Goal: Navigation & Orientation: Find specific page/section

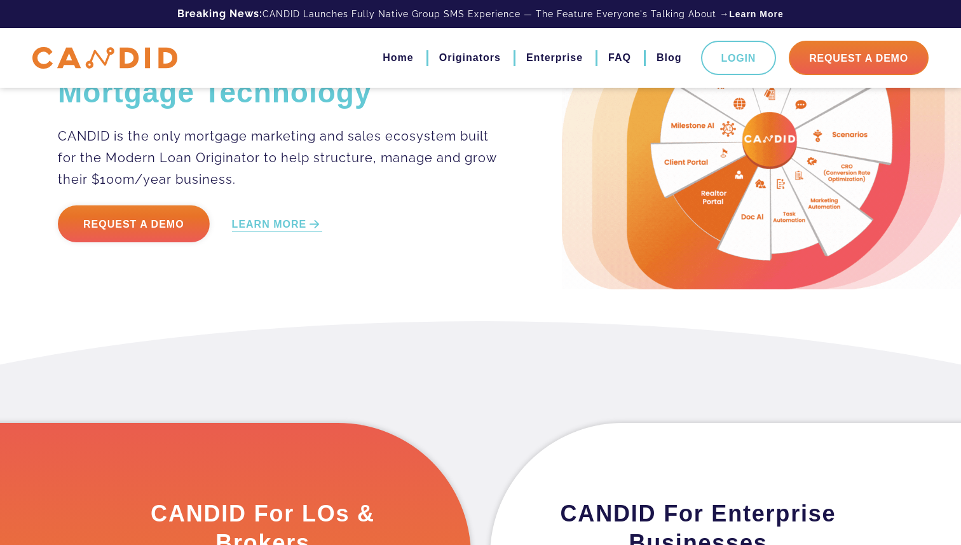
scroll to position [23, 0]
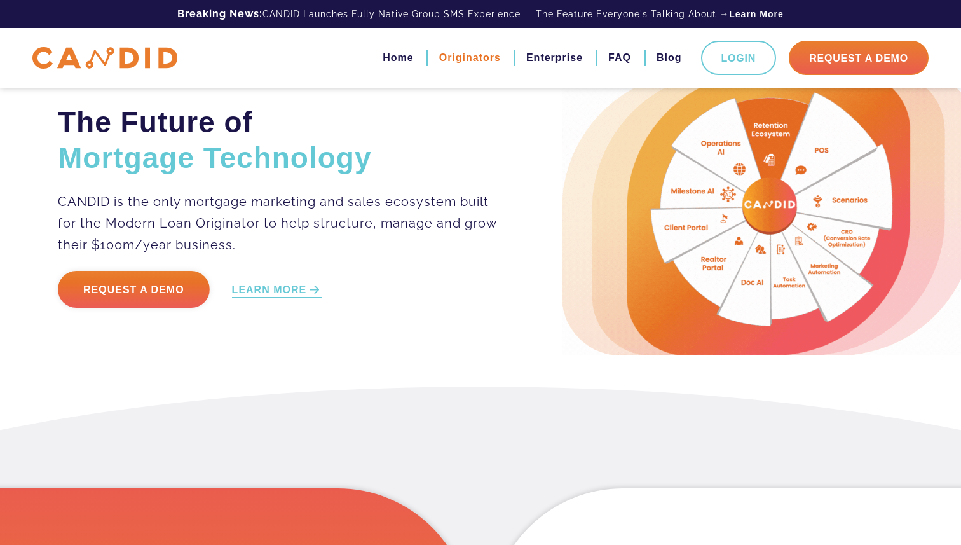
click at [486, 64] on link "Originators" at bounding box center [470, 58] width 62 height 22
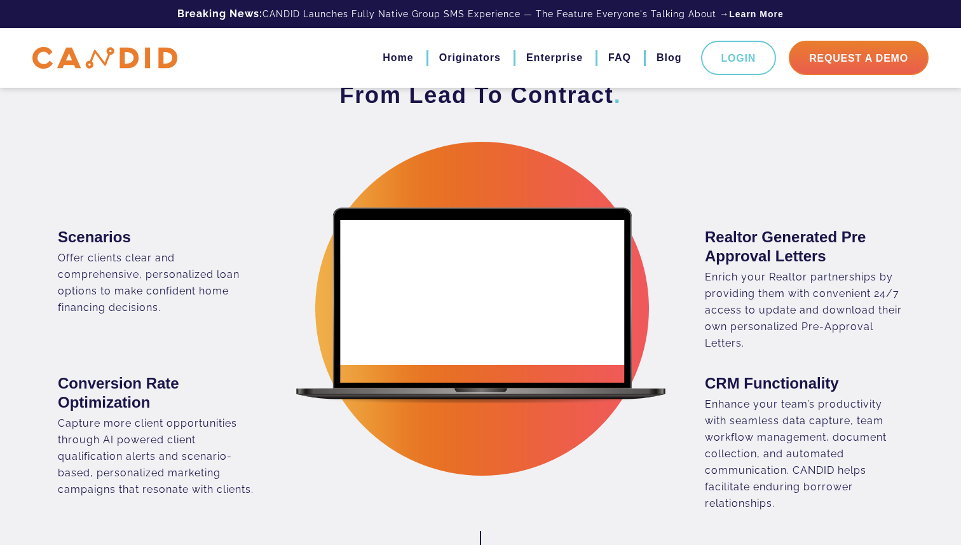
scroll to position [821, 0]
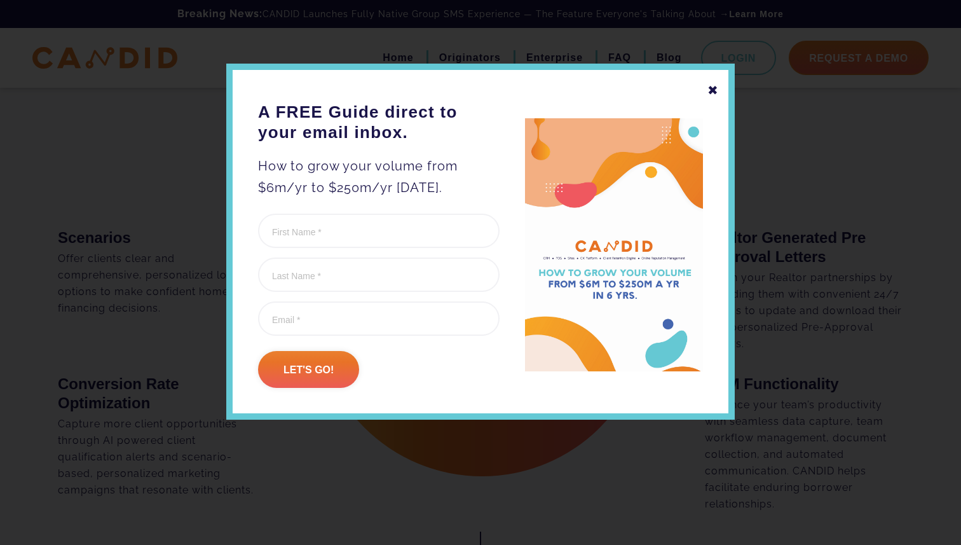
click at [712, 89] on div "✖" at bounding box center [713, 90] width 11 height 22
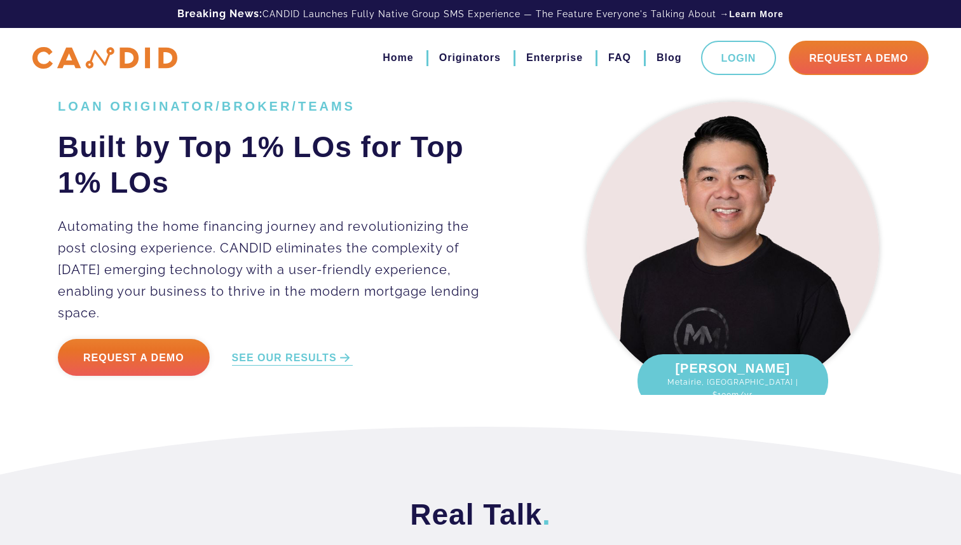
scroll to position [32, 0]
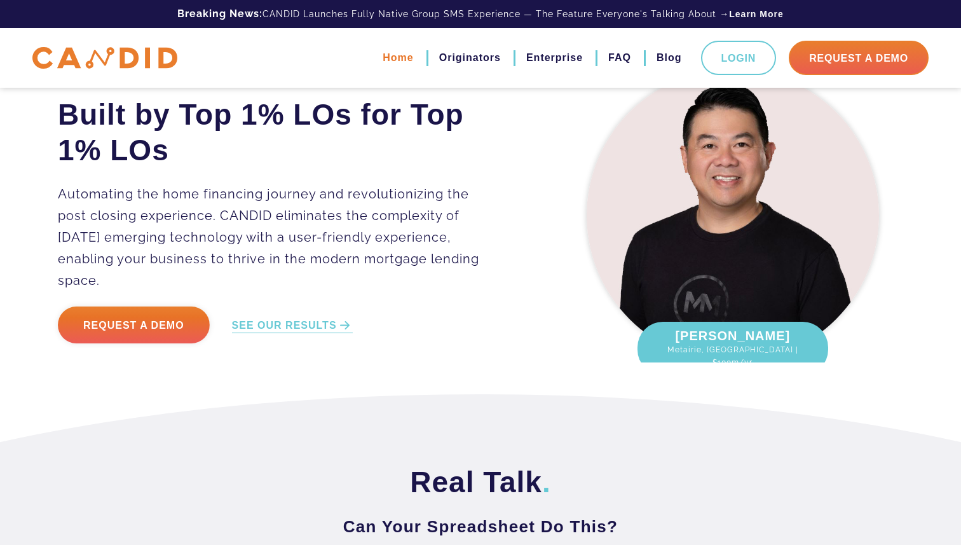
click at [399, 58] on link "Home" at bounding box center [398, 58] width 31 height 22
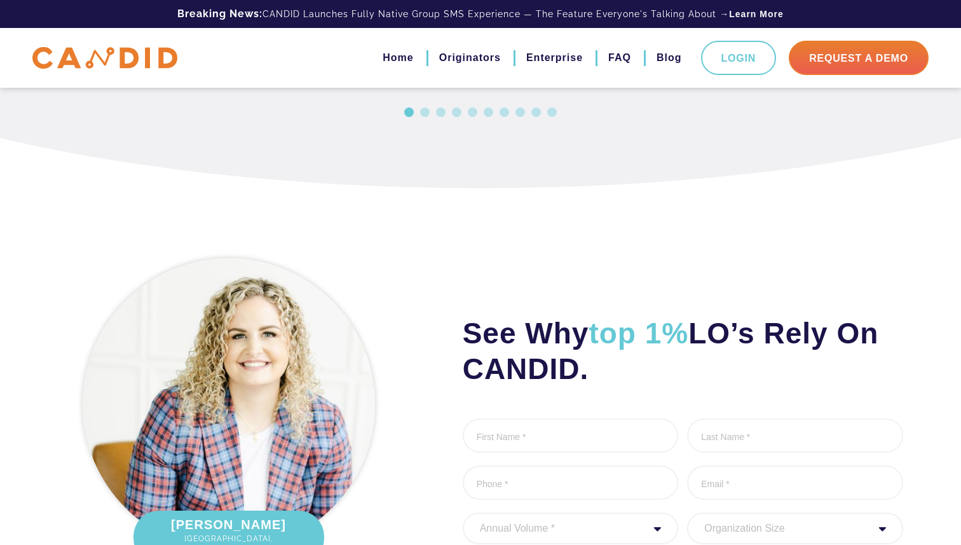
scroll to position [1737, 0]
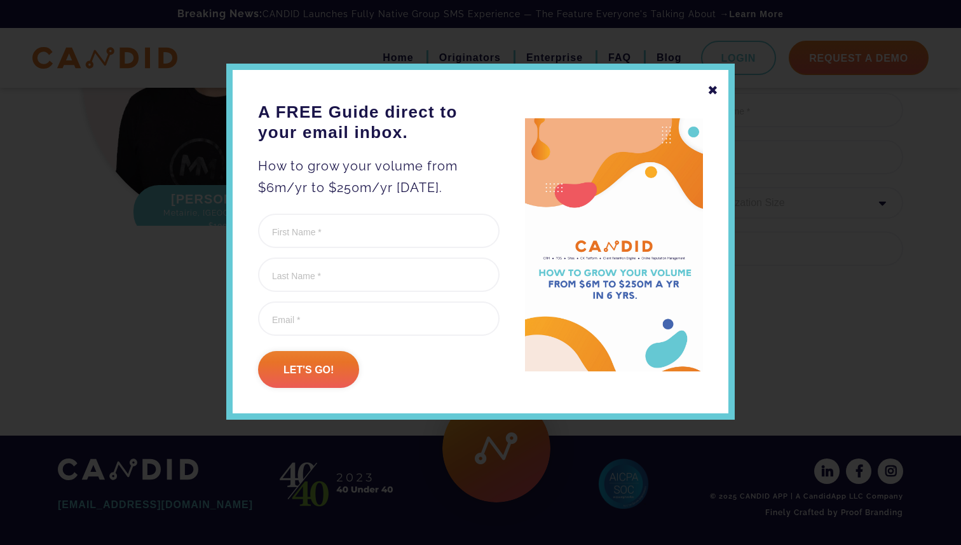
click at [713, 90] on div "✖" at bounding box center [713, 90] width 11 height 22
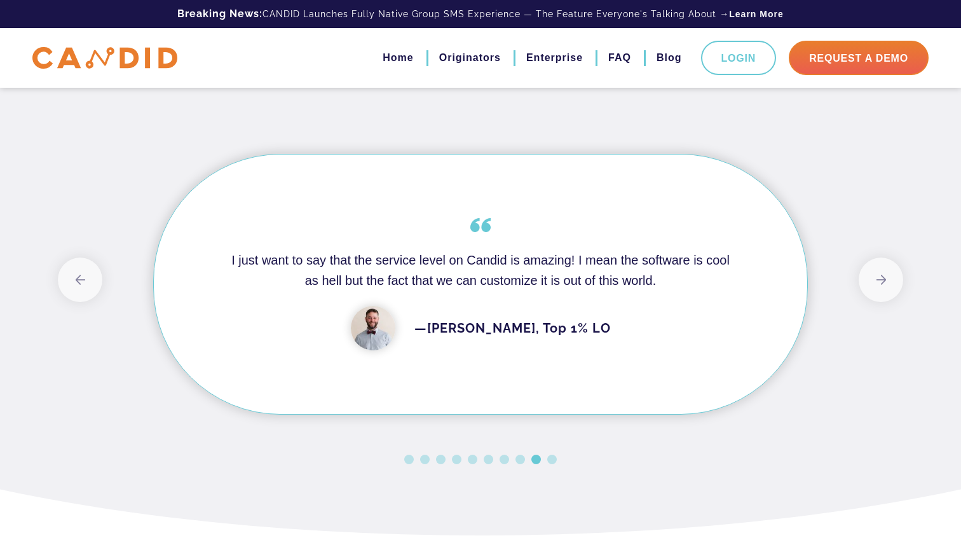
scroll to position [1025, 0]
click at [880, 278] on button "Next" at bounding box center [881, 278] width 45 height 45
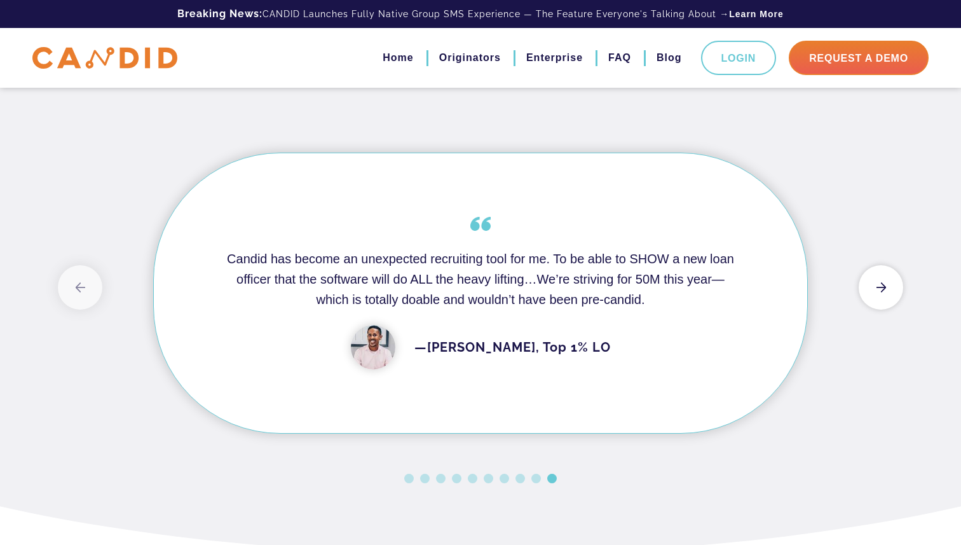
click at [880, 278] on button "Next" at bounding box center [881, 287] width 45 height 45
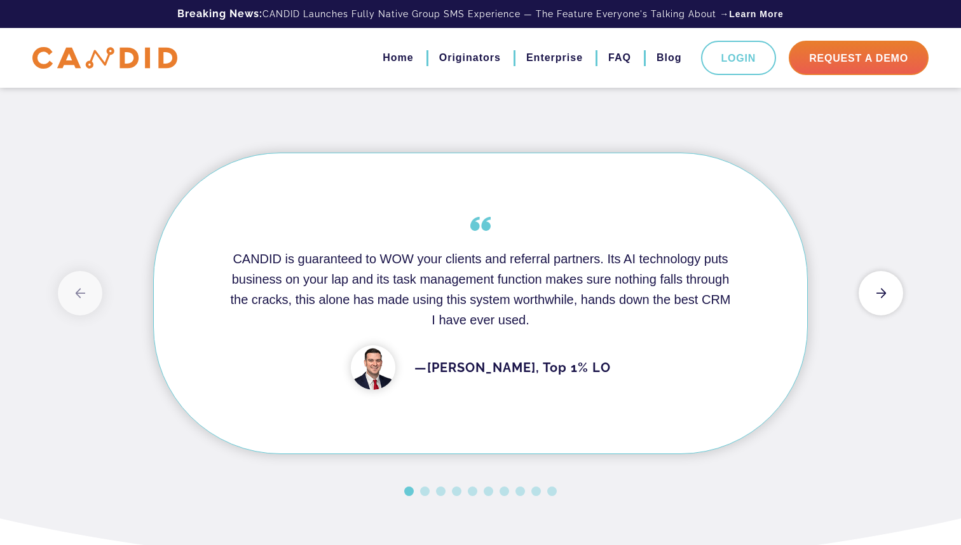
click at [880, 278] on button "Next" at bounding box center [881, 293] width 45 height 45
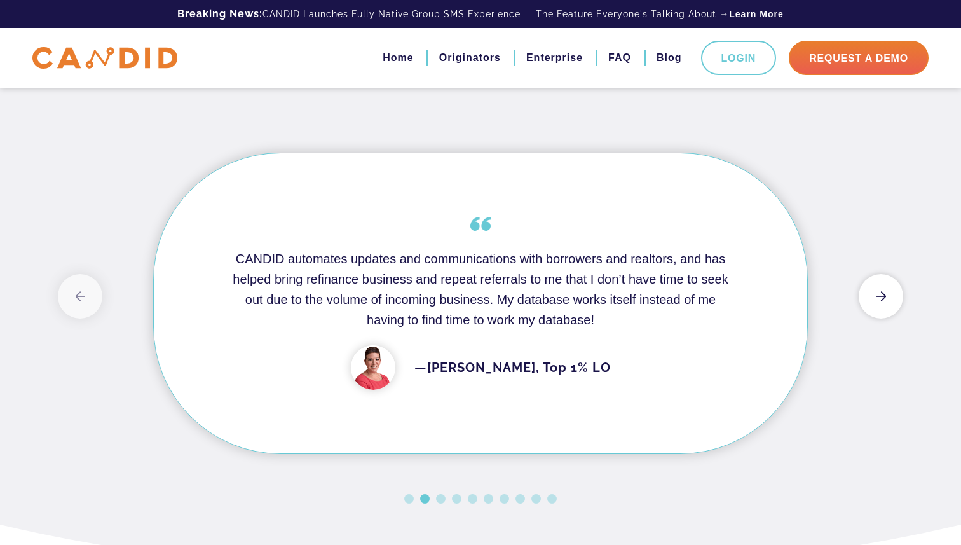
click at [880, 278] on button "Next" at bounding box center [881, 296] width 45 height 45
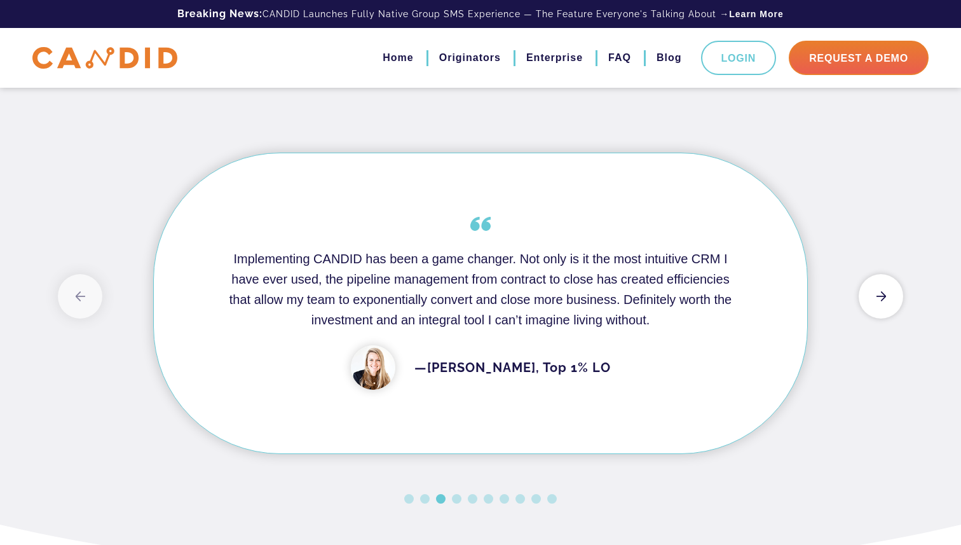
click at [880, 278] on button "Next" at bounding box center [881, 296] width 45 height 45
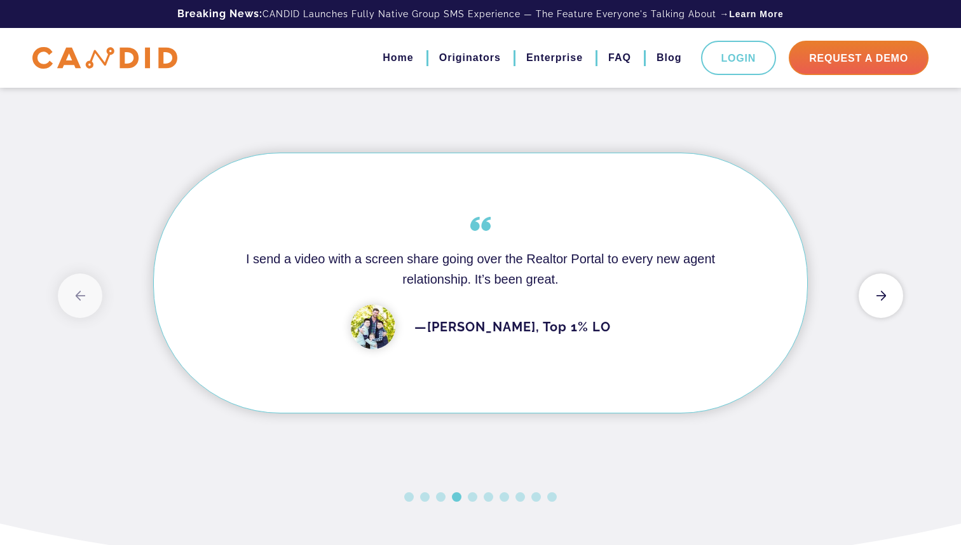
click at [880, 278] on button "Next" at bounding box center [881, 295] width 45 height 45
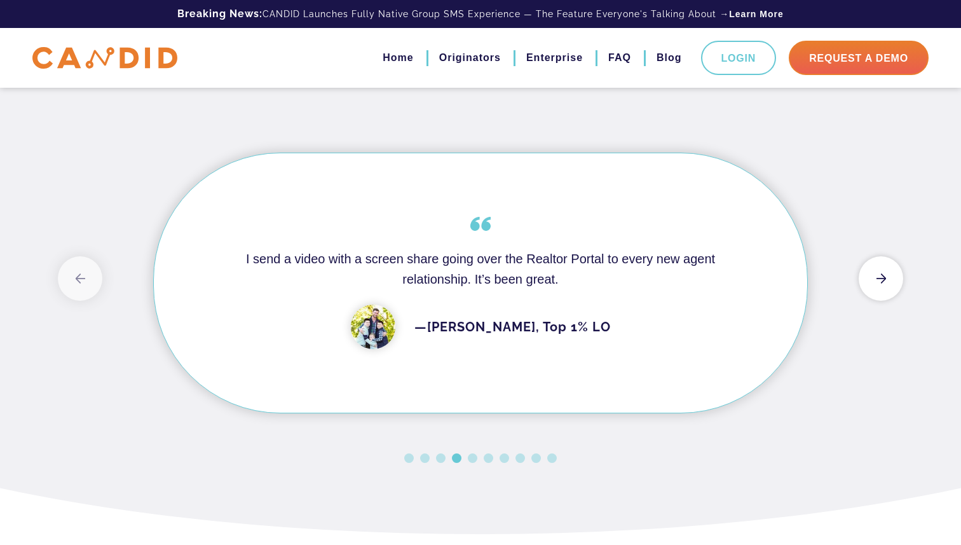
click at [880, 278] on button "Next" at bounding box center [881, 278] width 45 height 45
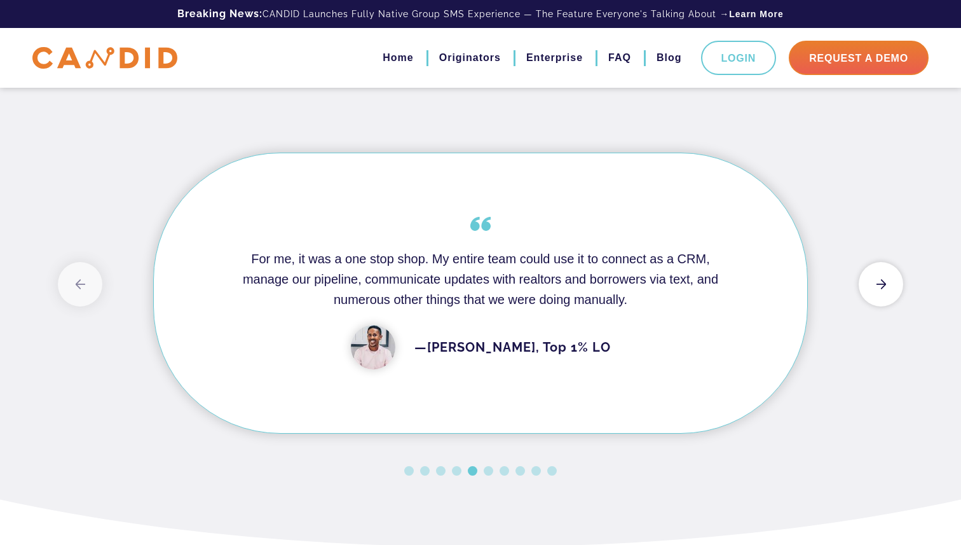
click at [880, 278] on button "Next" at bounding box center [881, 284] width 45 height 45
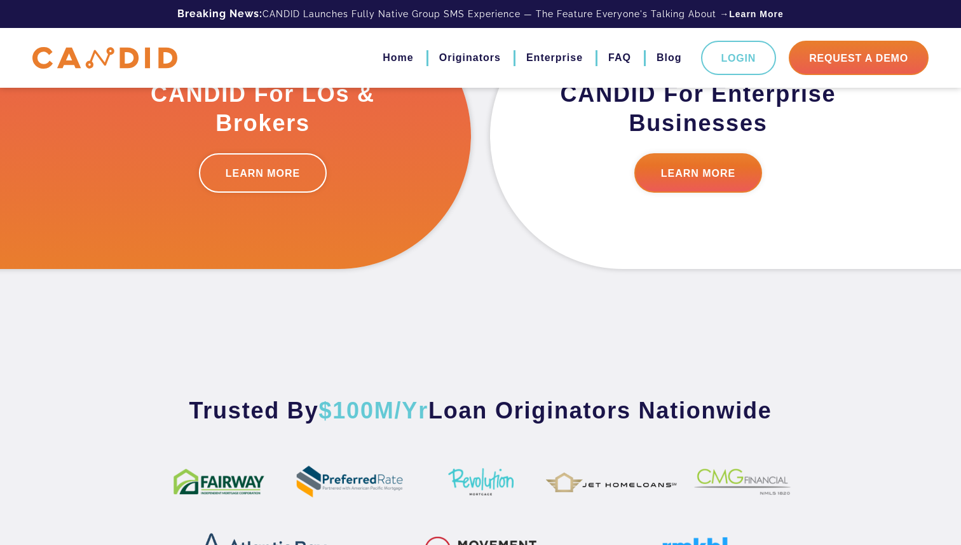
scroll to position [0, 0]
